Goal: Find specific page/section: Find specific page/section

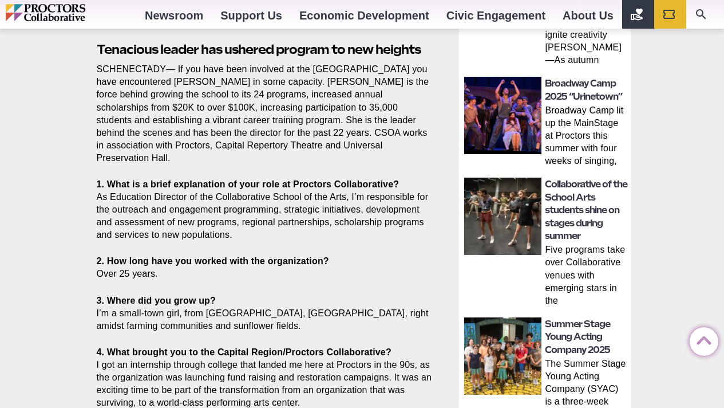
scroll to position [503, 0]
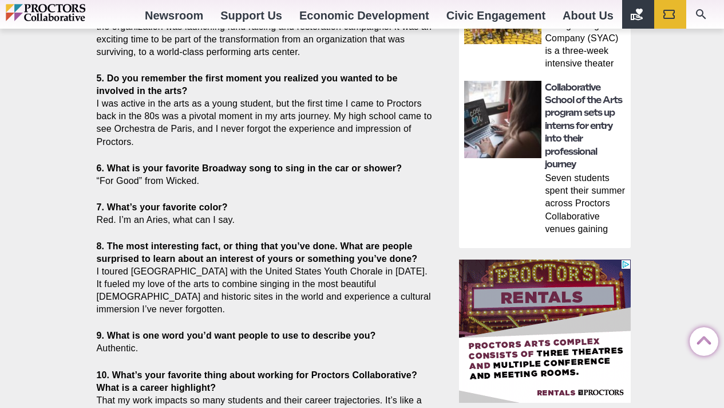
scroll to position [858, 0]
